Goal: Entertainment & Leisure: Consume media (video, audio)

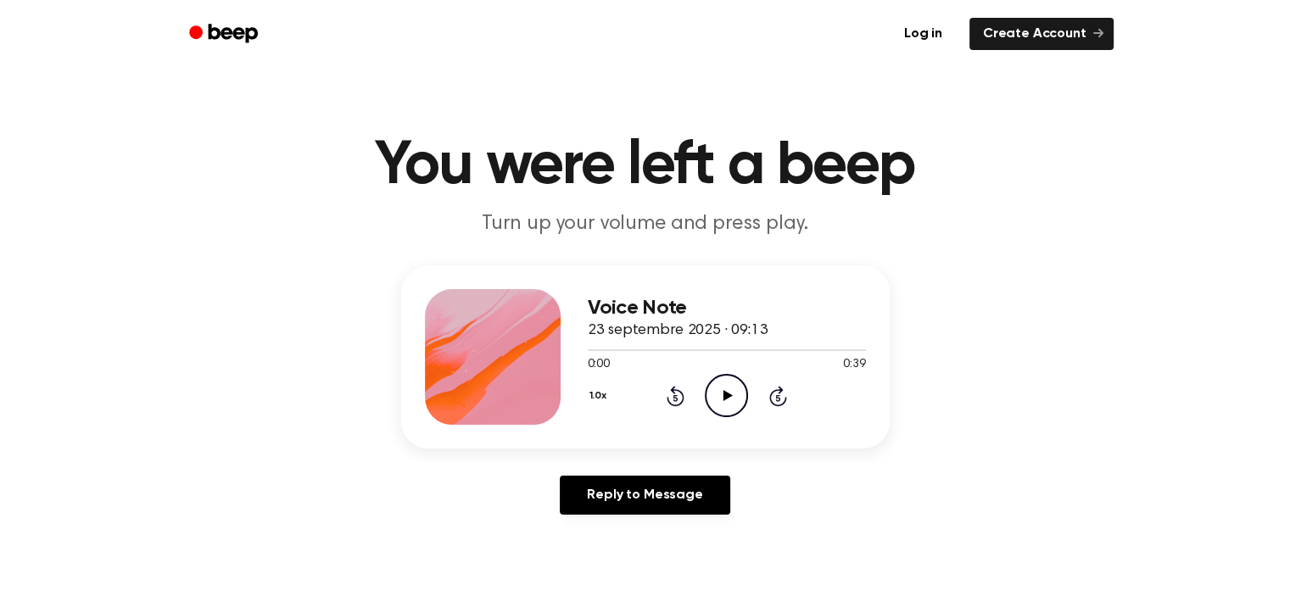
click at [724, 395] on icon at bounding box center [728, 395] width 9 height 11
click at [735, 401] on icon "Pause Audio" at bounding box center [726, 395] width 43 height 43
drag, startPoint x: 627, startPoint y: 351, endPoint x: 585, endPoint y: 355, distance: 42.6
click at [585, 355] on div "Voice Note 23 septembre 2025 · 09:13 0:06 0:39 Your browser does not support th…" at bounding box center [645, 357] width 489 height 183
click at [593, 350] on div at bounding box center [611, 351] width 47 height 2
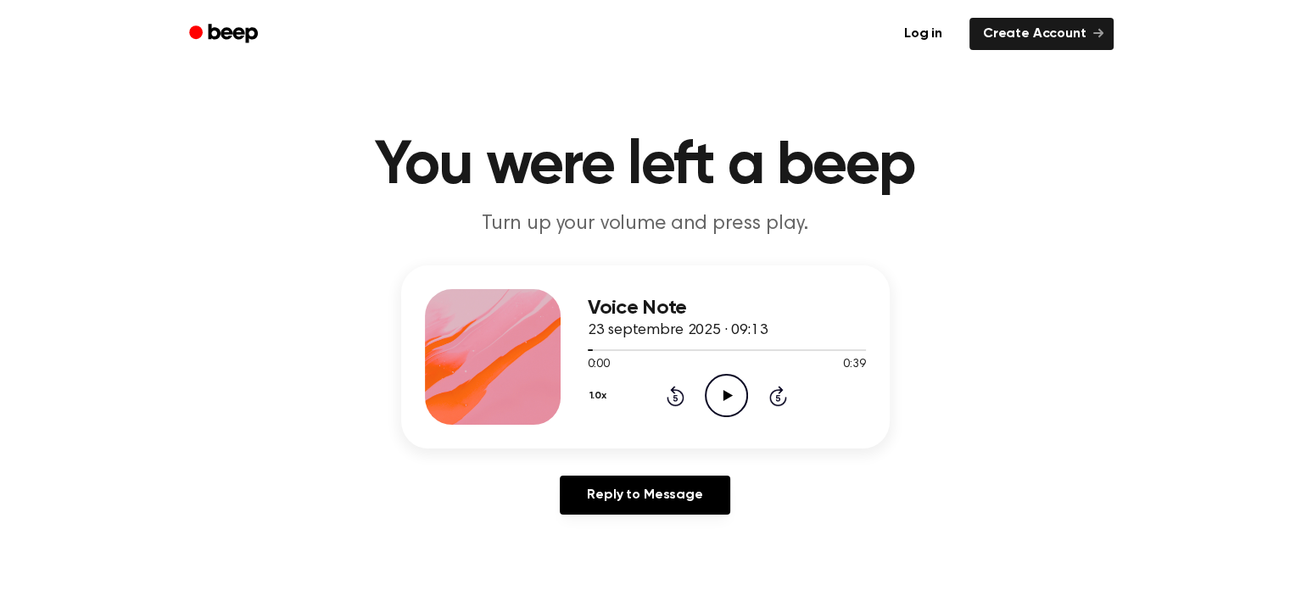
click at [735, 406] on icon "Play Audio" at bounding box center [726, 395] width 43 height 43
click at [732, 403] on icon "Pause Audio" at bounding box center [726, 395] width 43 height 43
click at [736, 384] on icon "Play Audio" at bounding box center [726, 395] width 43 height 43
click at [740, 396] on icon "Pause Audio" at bounding box center [726, 395] width 43 height 43
click at [718, 392] on icon "Play Audio" at bounding box center [726, 395] width 43 height 43
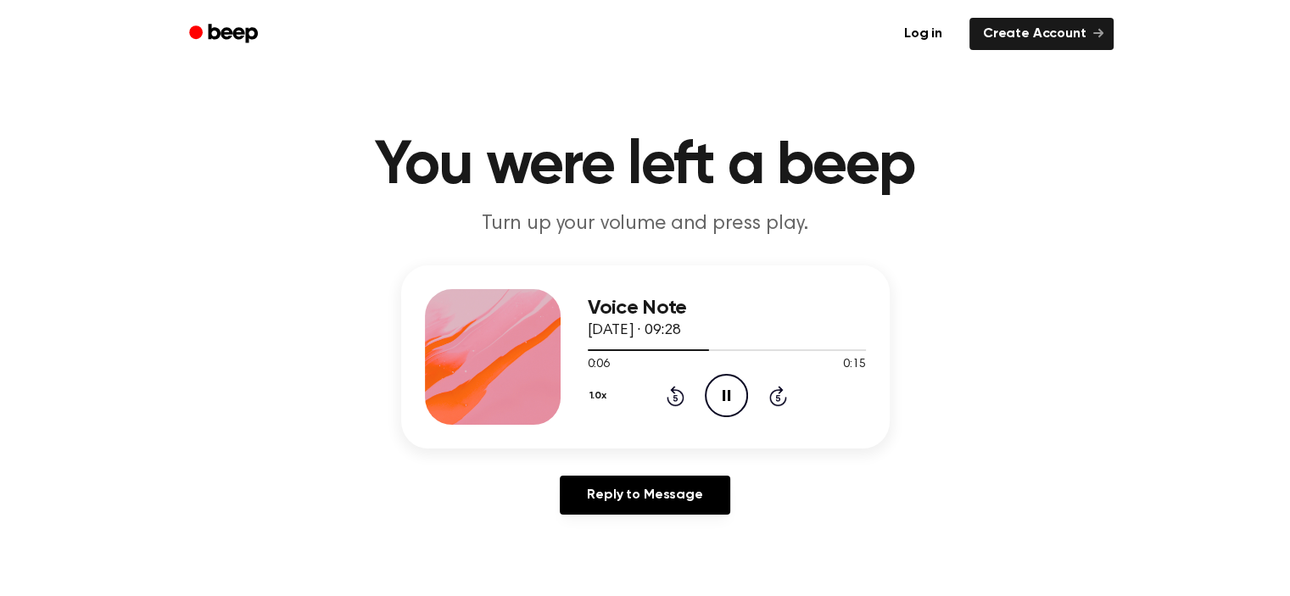
click at [726, 400] on icon "Pause Audio" at bounding box center [726, 395] width 43 height 43
click at [713, 396] on icon "Play Audio" at bounding box center [726, 395] width 43 height 43
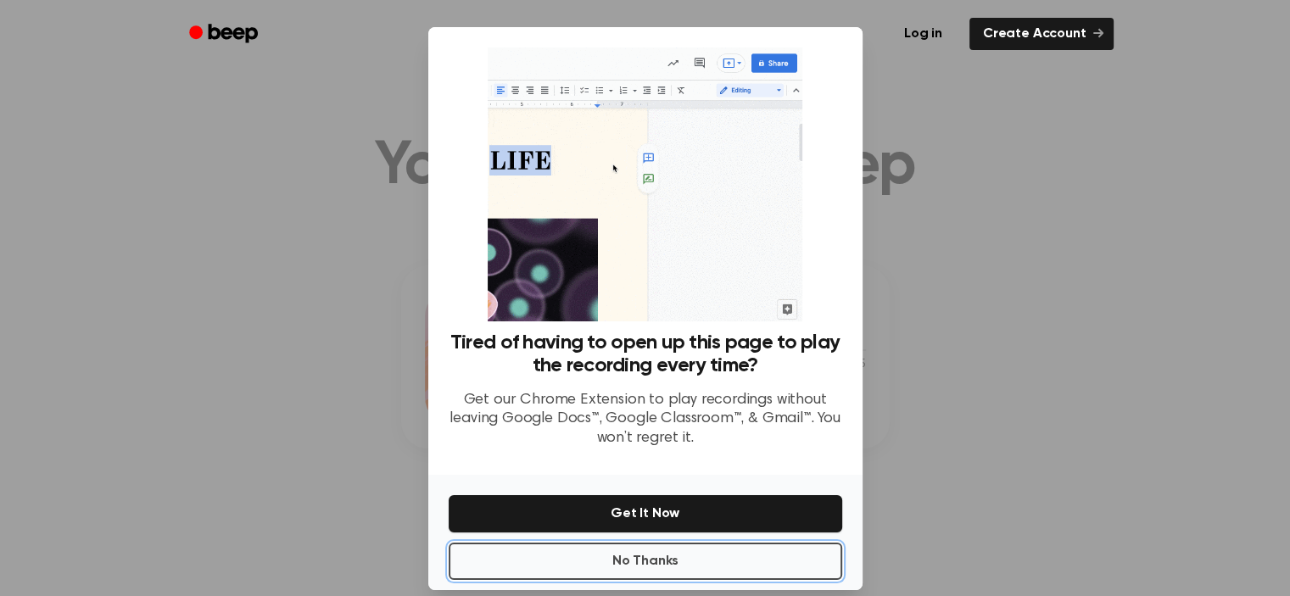
click at [718, 570] on button "No Thanks" at bounding box center [646, 561] width 394 height 37
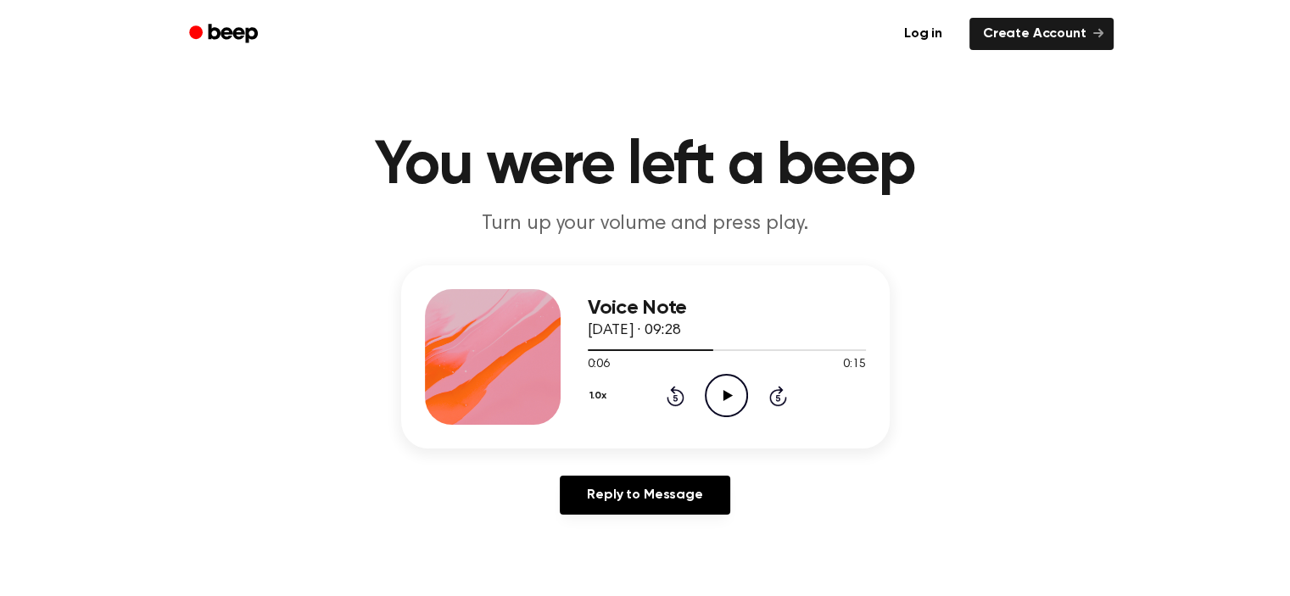
click at [742, 390] on icon "Play Audio" at bounding box center [726, 395] width 43 height 43
click at [729, 400] on icon at bounding box center [727, 395] width 8 height 11
click at [733, 400] on icon "Play Audio" at bounding box center [726, 395] width 43 height 43
